Goal: Check status

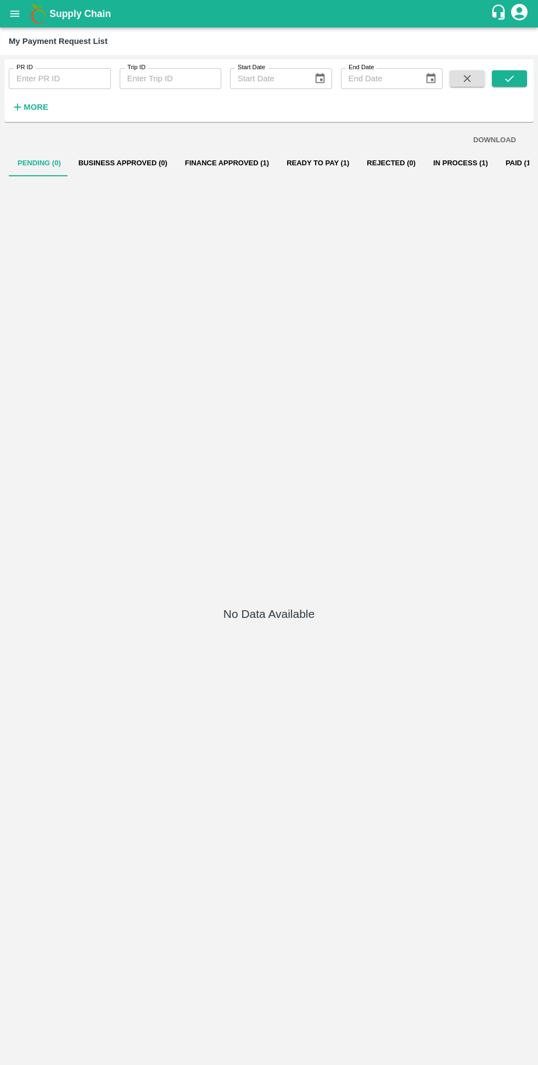
click at [209, 163] on button "Finance Approved (1)" at bounding box center [227, 163] width 102 height 26
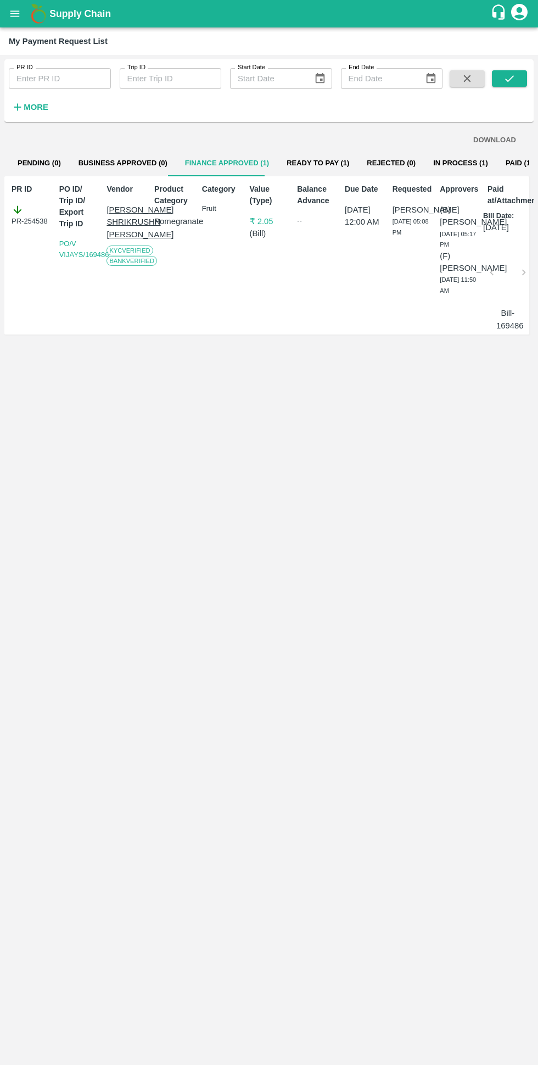
click at [308, 163] on button "Ready To Pay (1)" at bounding box center [318, 163] width 80 height 26
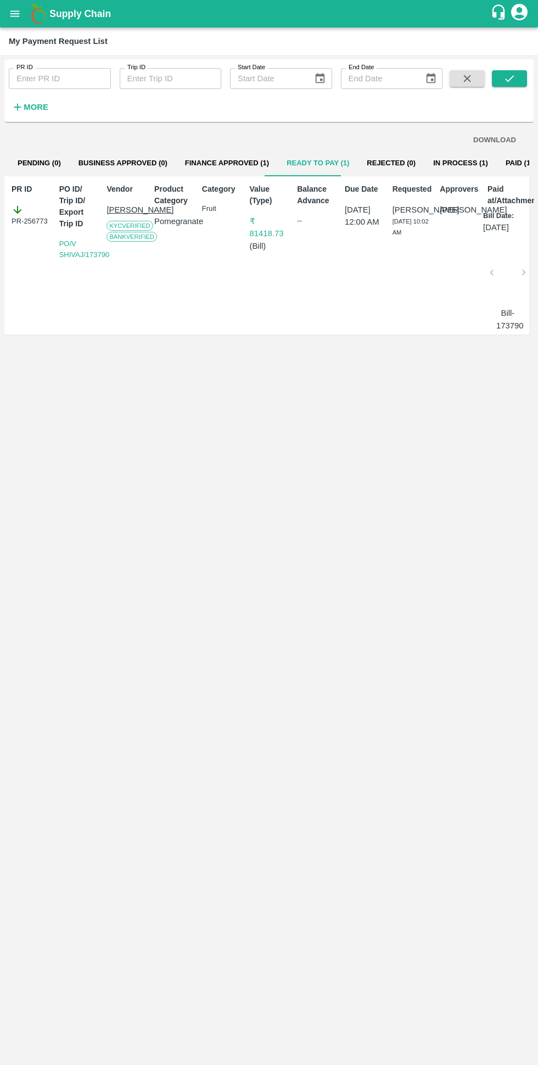
click at [426, 163] on button "In Process (1)" at bounding box center [461, 163] width 72 height 26
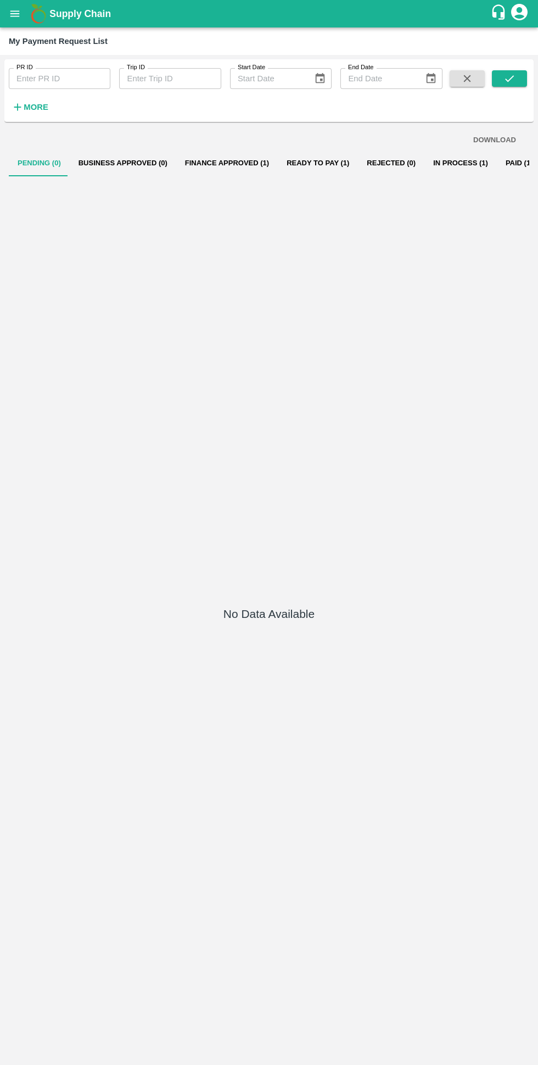
click at [305, 163] on button "Ready To Pay (1)" at bounding box center [318, 163] width 80 height 26
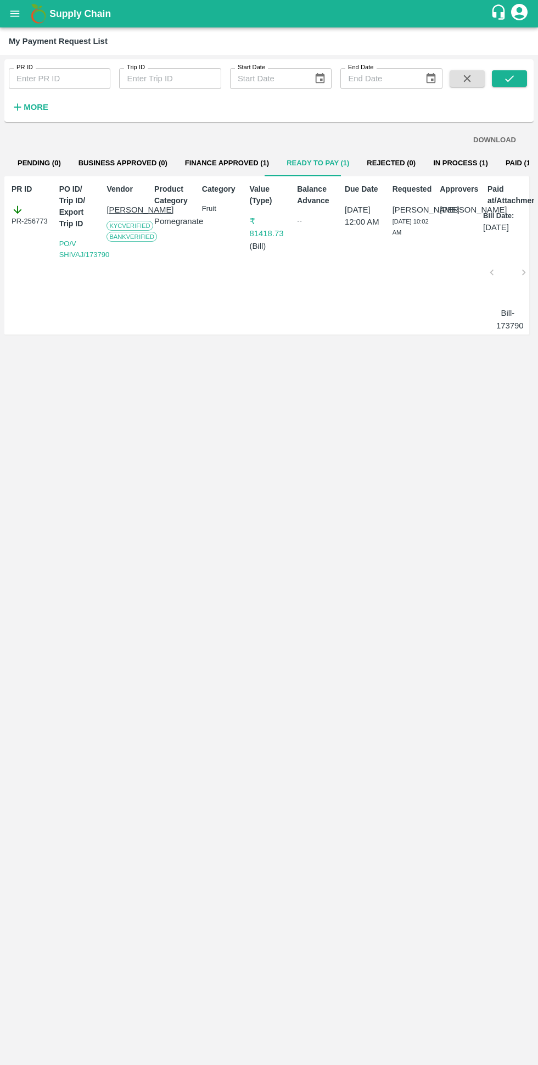
click at [431, 163] on button "In Process (1)" at bounding box center [461, 163] width 72 height 26
click at [294, 166] on button "Ready To Pay (1)" at bounding box center [318, 163] width 80 height 26
